Goal: Navigation & Orientation: Find specific page/section

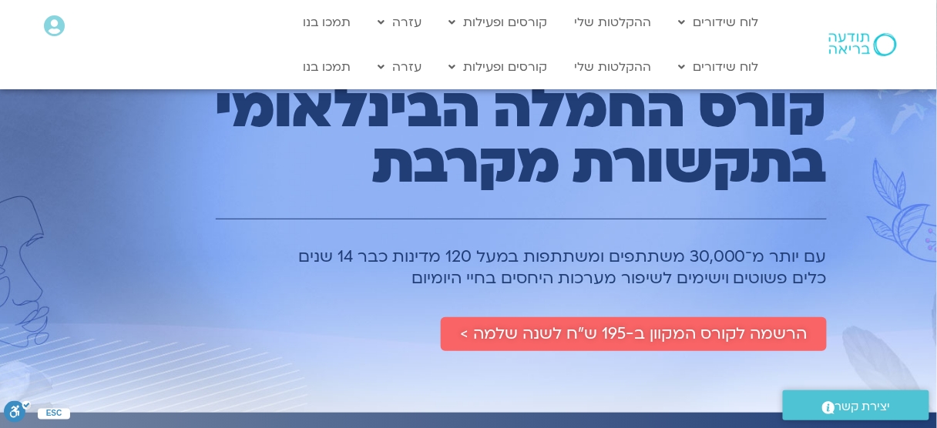
scroll to position [8, 0]
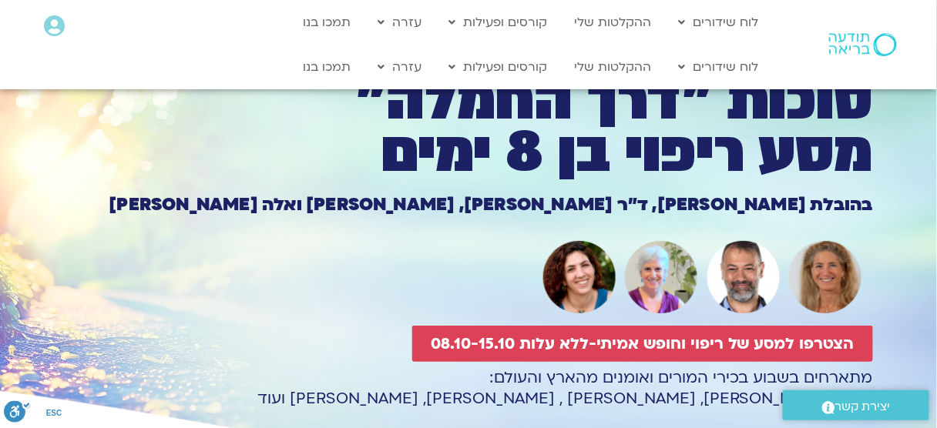
drag, startPoint x: 944, startPoint y: 25, endPoint x: 915, endPoint y: -62, distance: 92.6
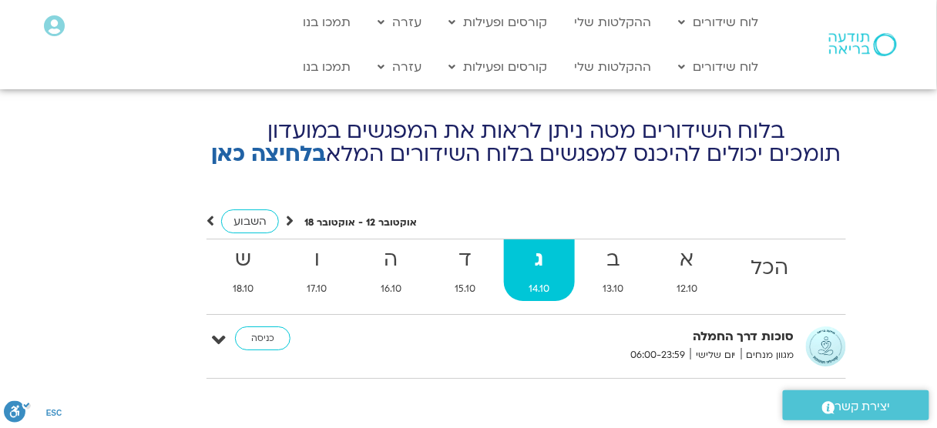
scroll to position [5583, 0]
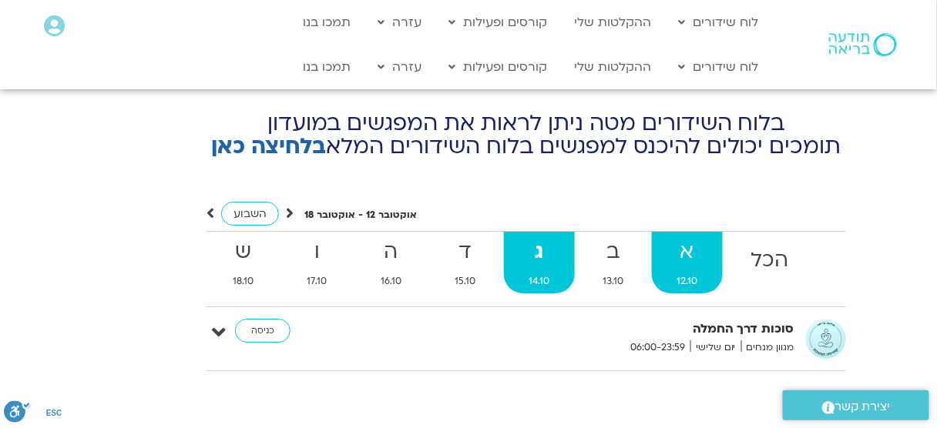
click at [690, 235] on strong "א" at bounding box center [687, 252] width 71 height 35
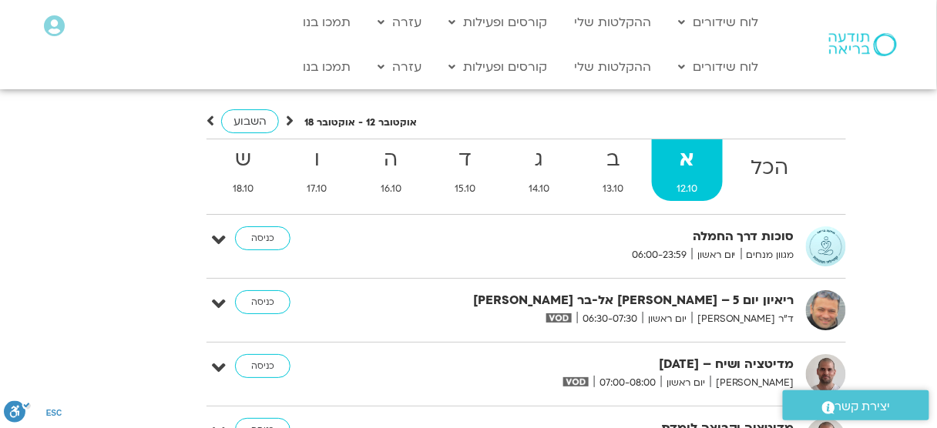
scroll to position [5694, 0]
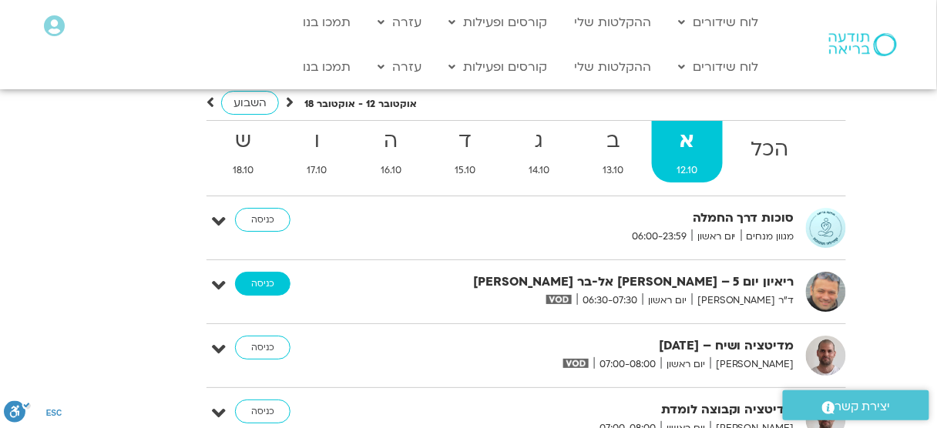
click at [266, 272] on link "כניסה" at bounding box center [262, 284] width 55 height 25
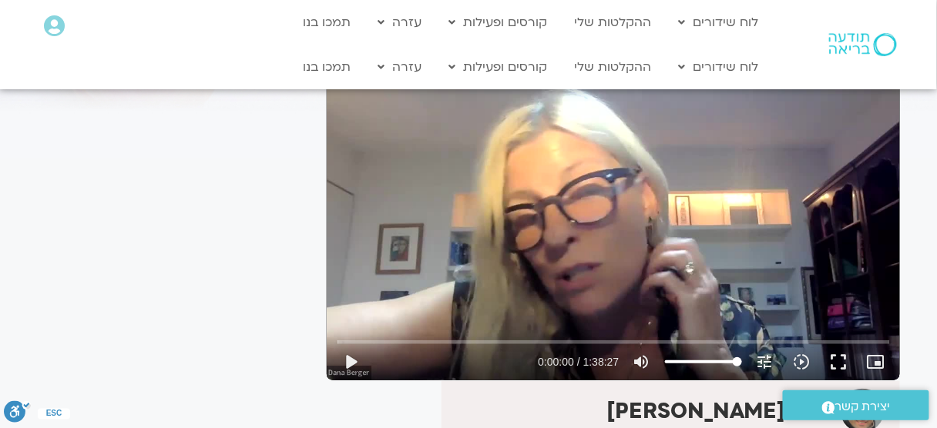
scroll to position [126, 0]
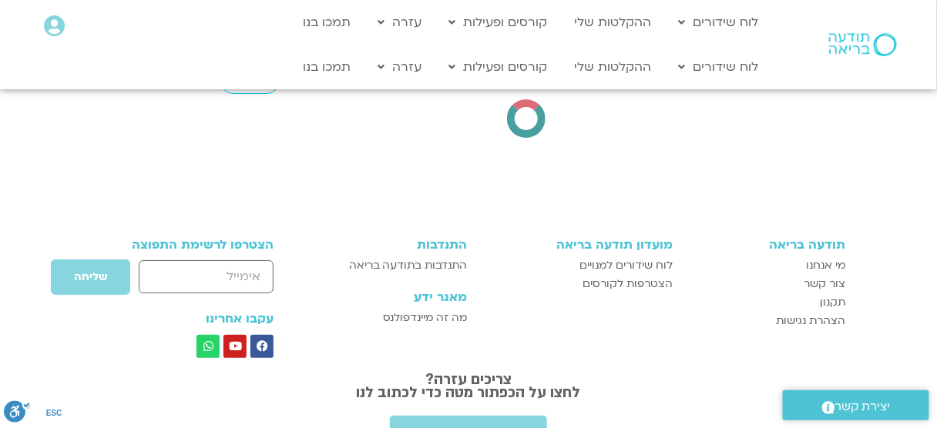
scroll to position [5717, 0]
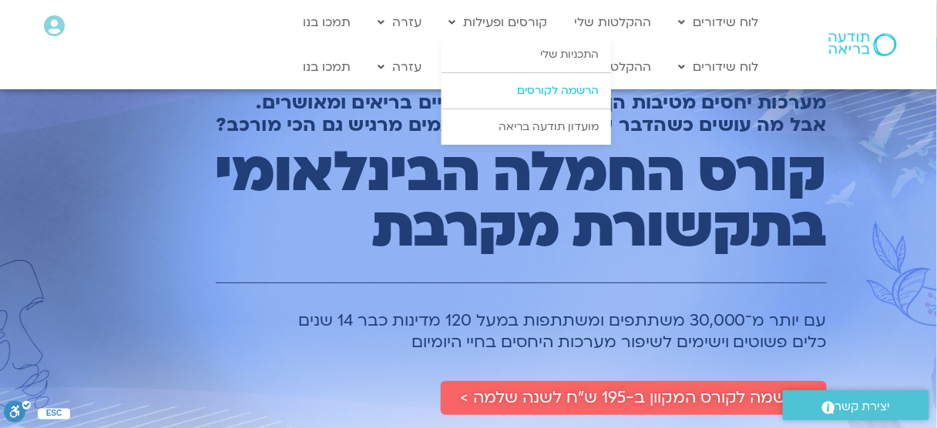
click at [564, 83] on link "הרשמה לקורסים" at bounding box center [527, 90] width 170 height 35
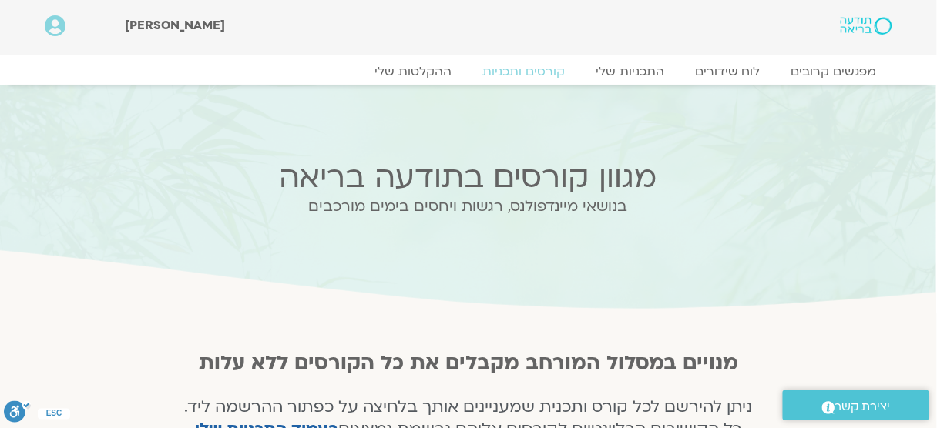
drag, startPoint x: 946, startPoint y: 63, endPoint x: 860, endPoint y: 41, distance: 89.2
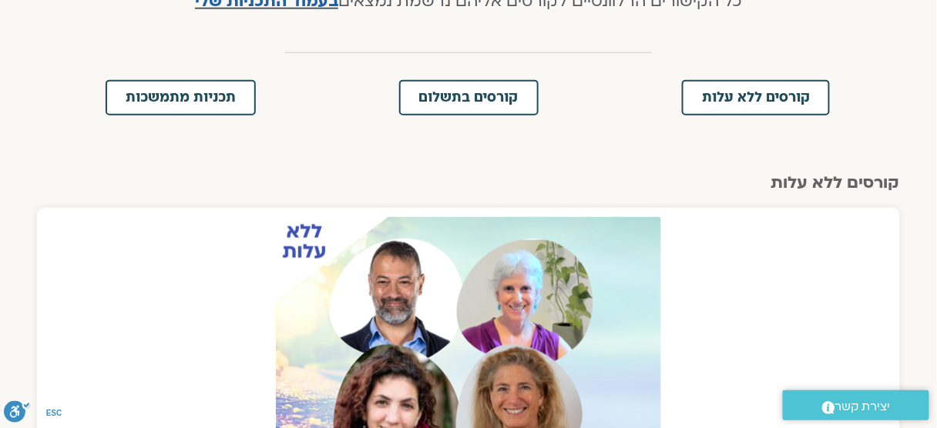
scroll to position [412, 0]
